Goal: Information Seeking & Learning: Learn about a topic

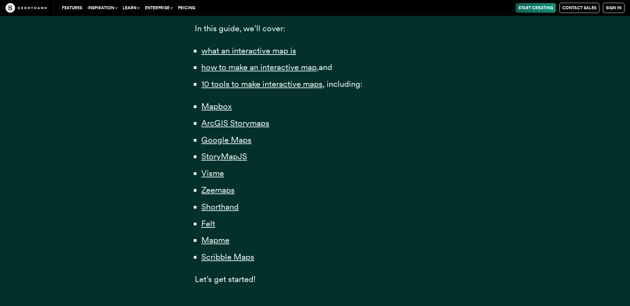
scroll to position [472, 0]
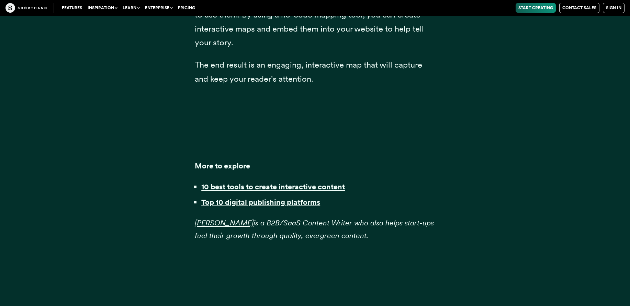
scroll to position [18037, 0]
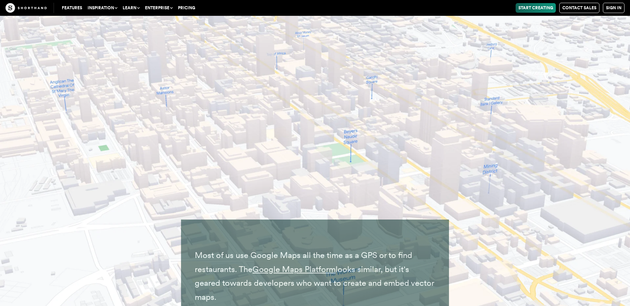
scroll to position [5659, 0]
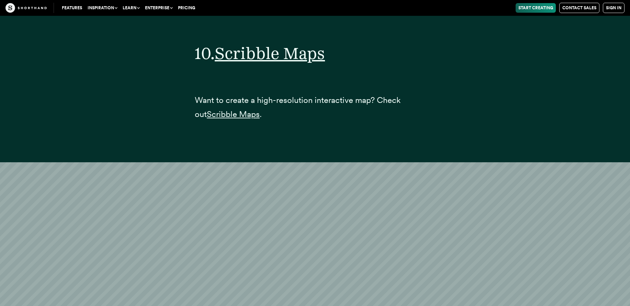
scroll to position [16505, 0]
